Goal: Navigation & Orientation: Find specific page/section

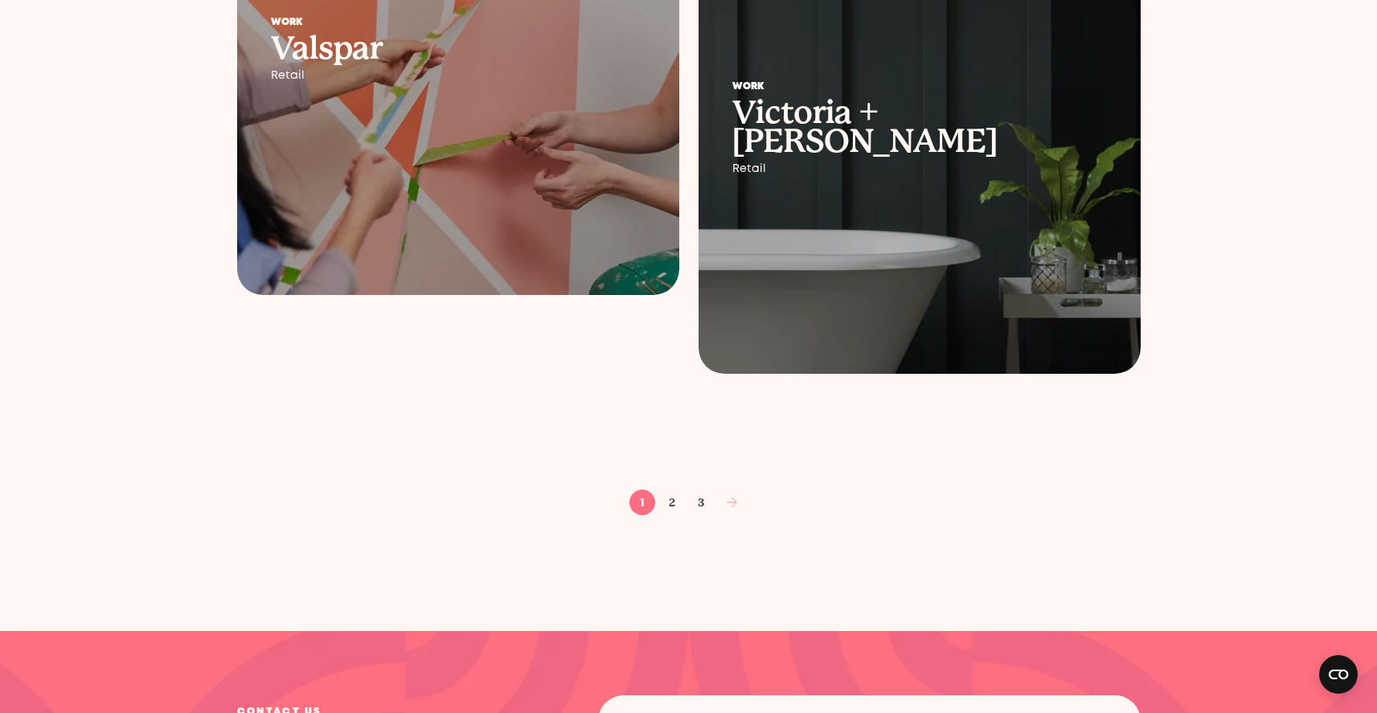
scroll to position [2662, 0]
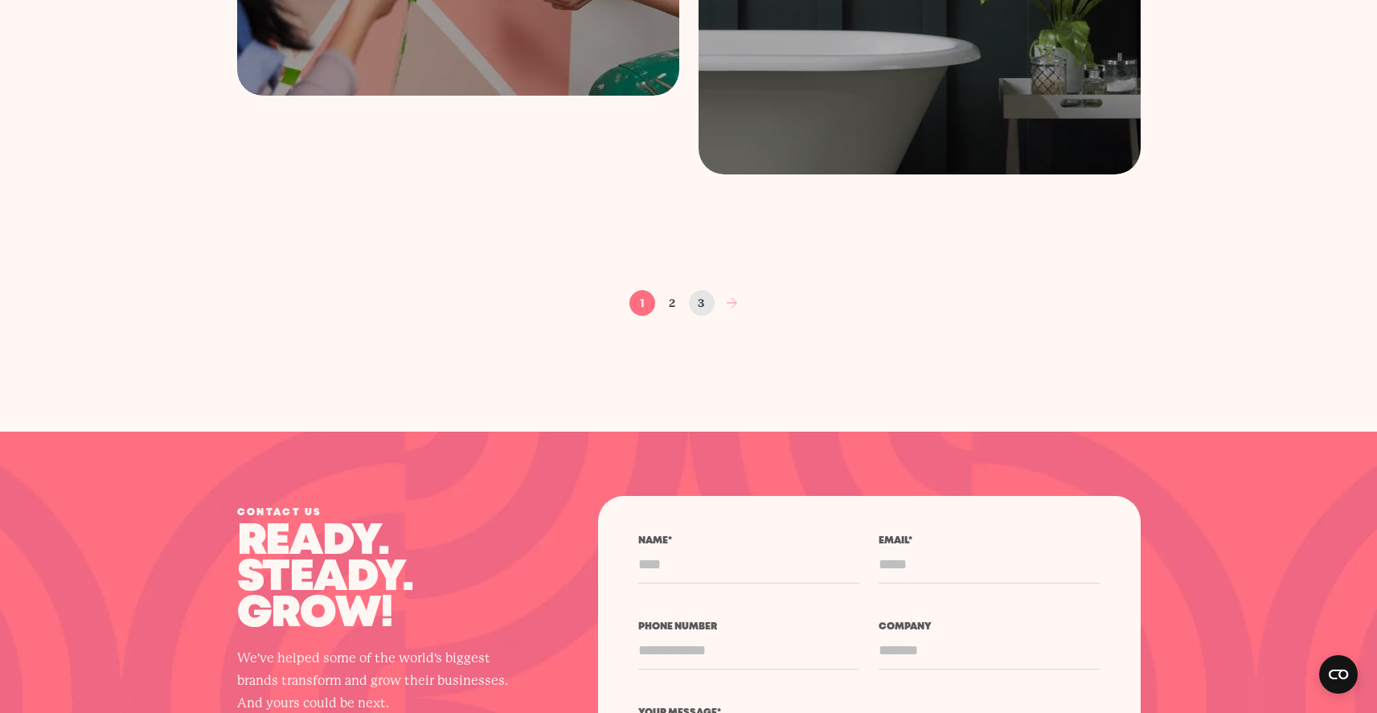
click at [700, 302] on link "3" at bounding box center [702, 303] width 26 height 26
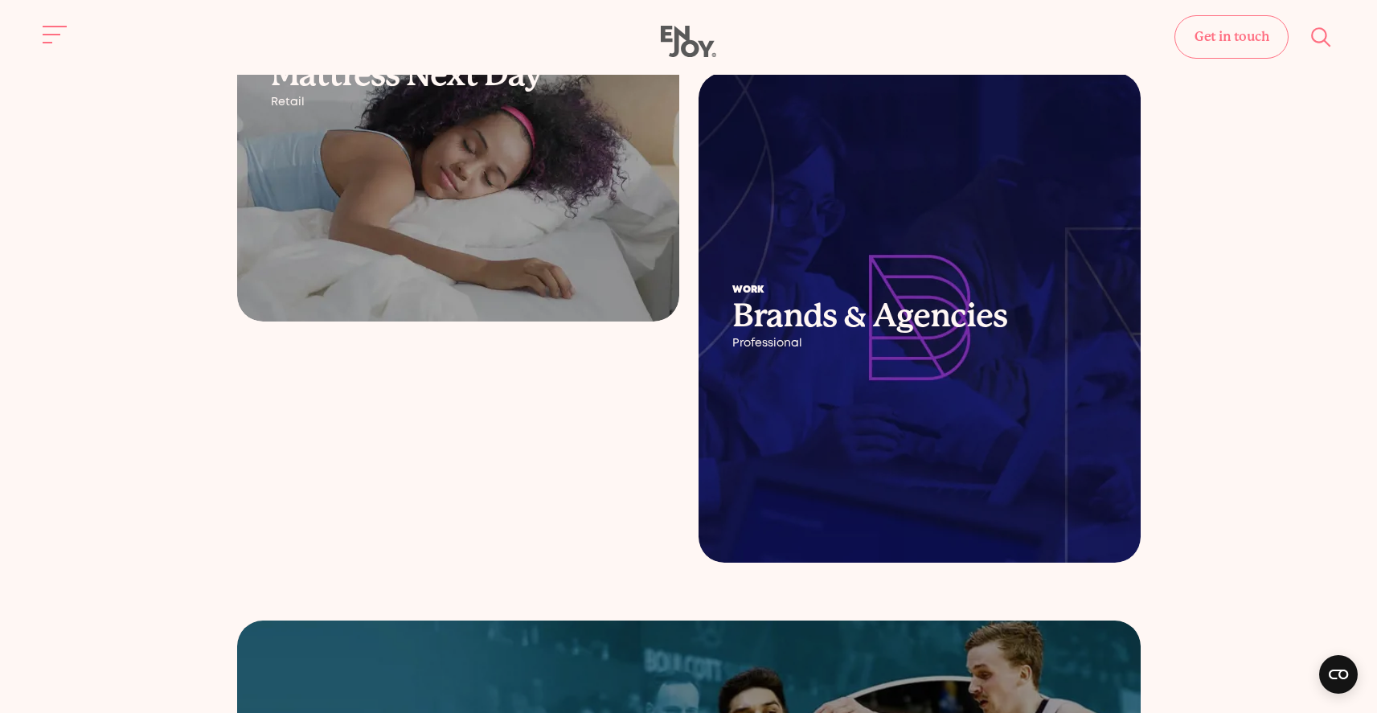
scroll to position [503, 0]
